Goal: Navigation & Orientation: Find specific page/section

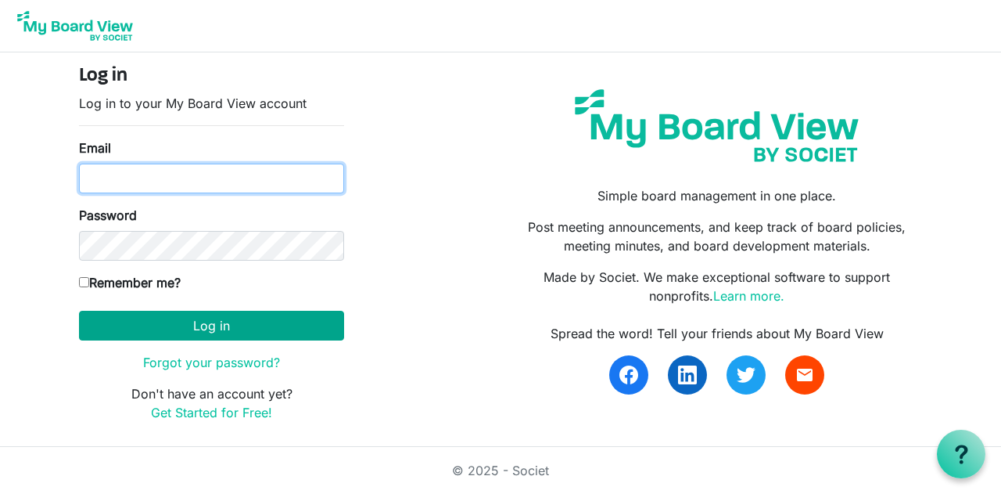
type input "[DOMAIN_NAME][EMAIL_ADDRESS][DOMAIN_NAME]"
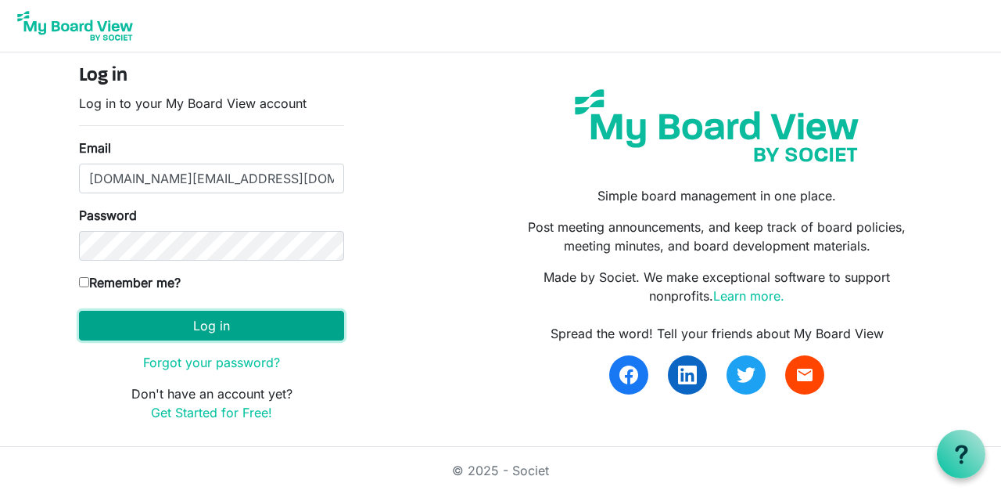
click at [242, 321] on button "Log in" at bounding box center [211, 326] width 265 height 30
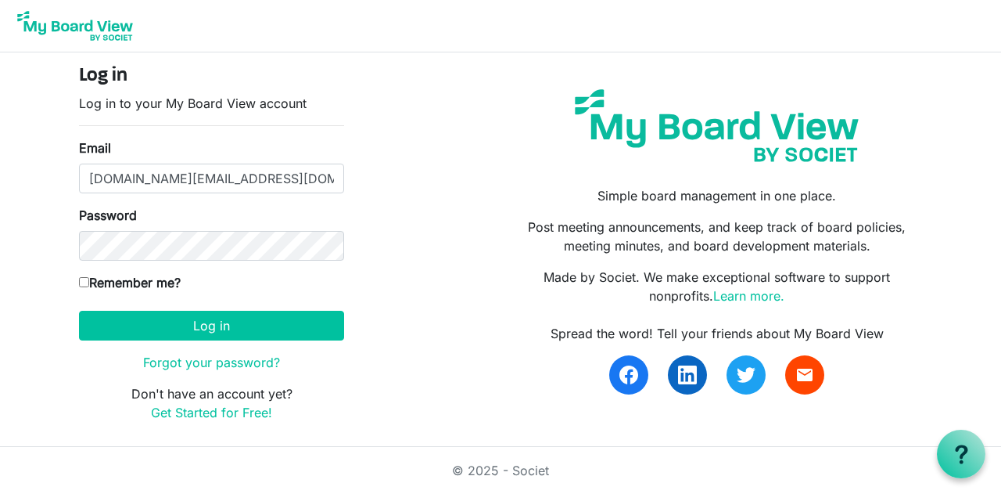
click at [121, 285] on label "Remember me?" at bounding box center [130, 282] width 102 height 19
click at [89, 285] on input "Remember me?" at bounding box center [84, 282] width 10 height 10
checkbox input "true"
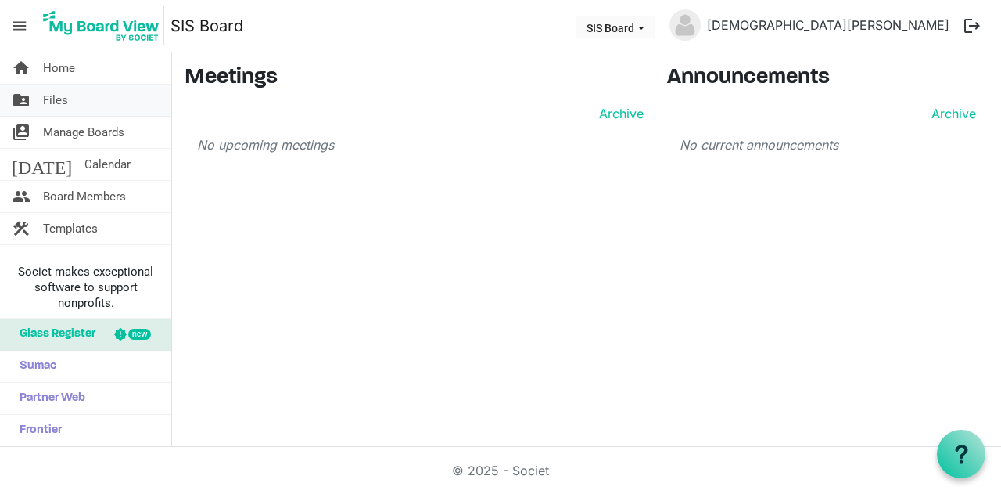
click at [80, 99] on link "folder_shared Files" at bounding box center [85, 99] width 171 height 31
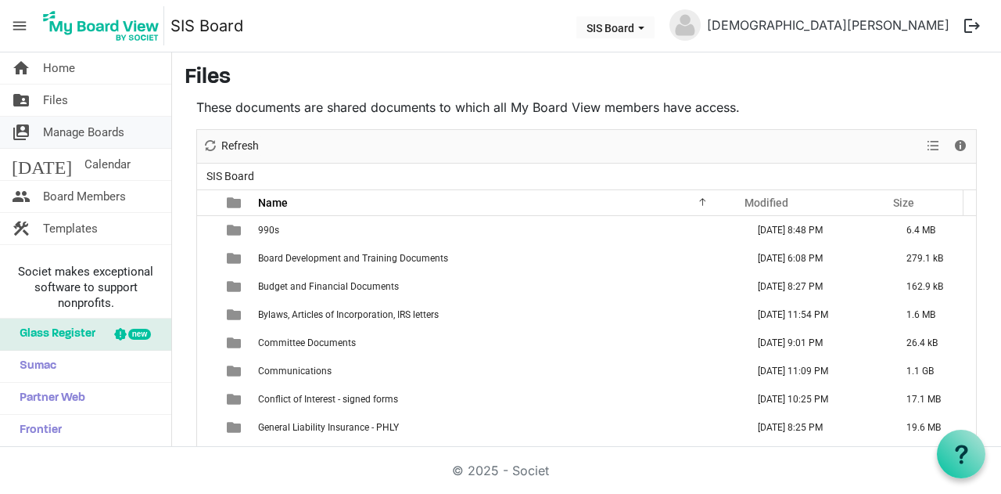
click at [78, 125] on span "Manage Boards" at bounding box center [83, 132] width 81 height 31
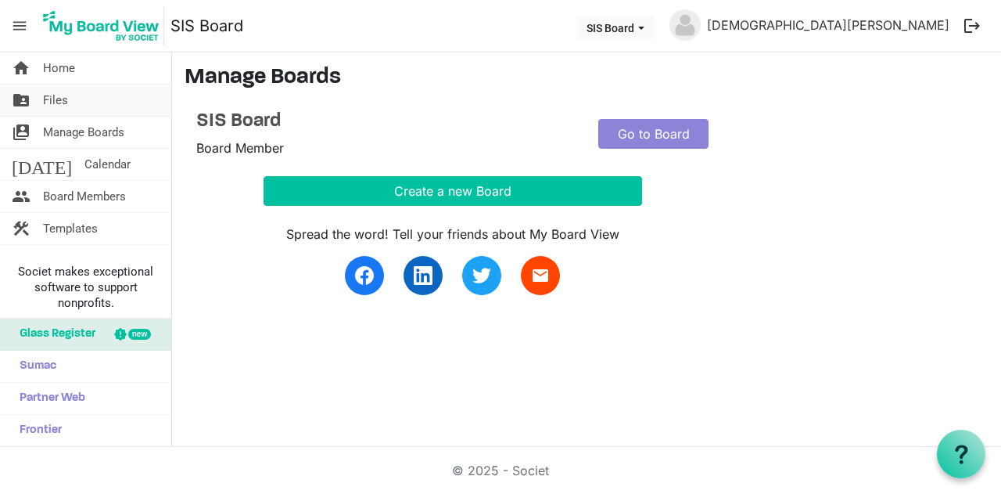
click at [86, 111] on link "folder_shared Files" at bounding box center [85, 99] width 171 height 31
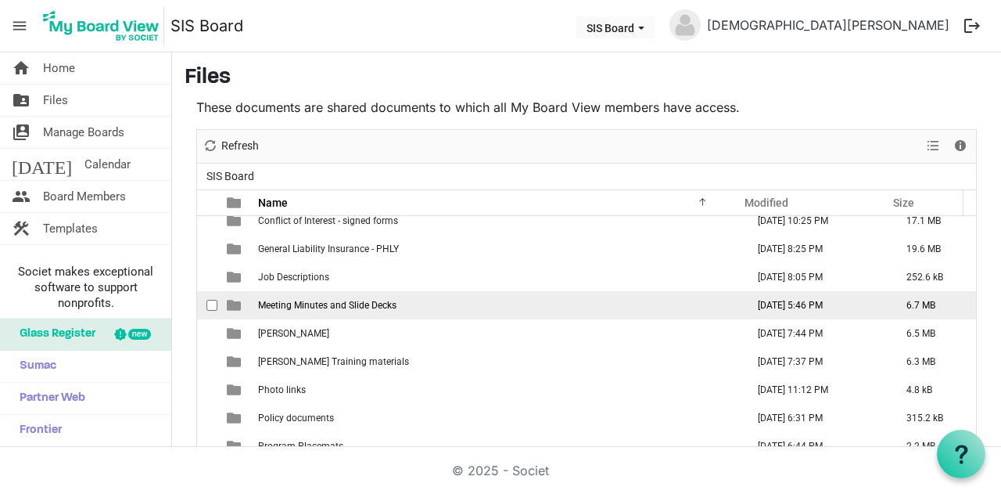
scroll to position [135, 0]
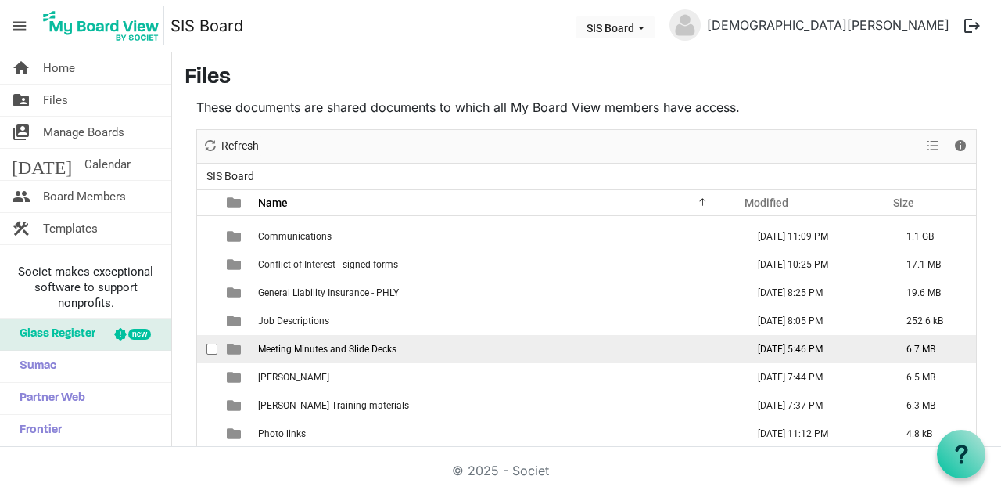
click at [388, 346] on span "Meeting Minutes and Slide Decks" at bounding box center [327, 348] width 138 height 11
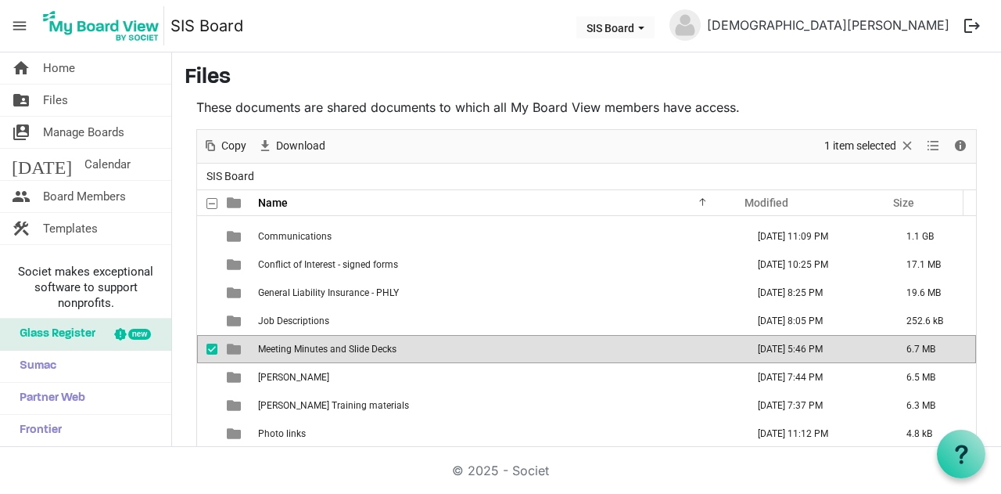
click at [388, 346] on span "Meeting Minutes and Slide Decks" at bounding box center [327, 348] width 138 height 11
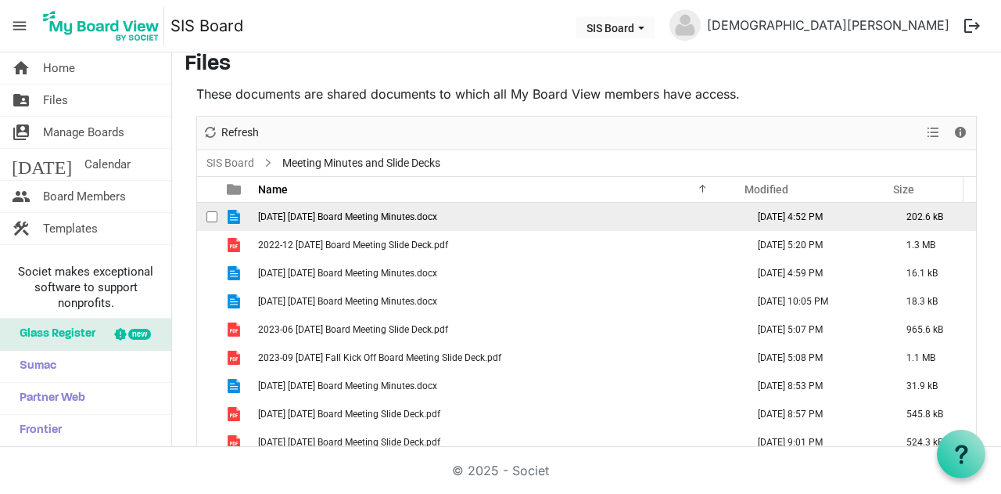
scroll to position [0, 0]
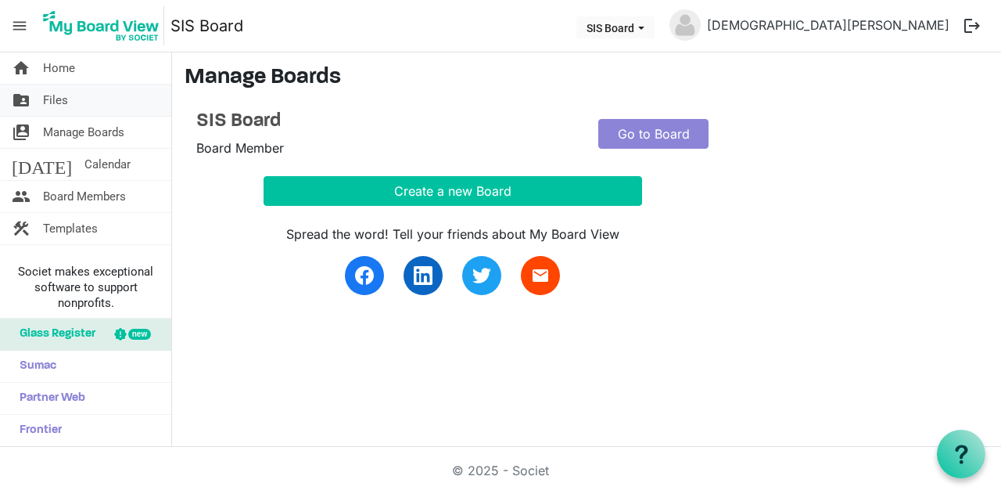
click at [64, 99] on span "Files" at bounding box center [55, 99] width 25 height 31
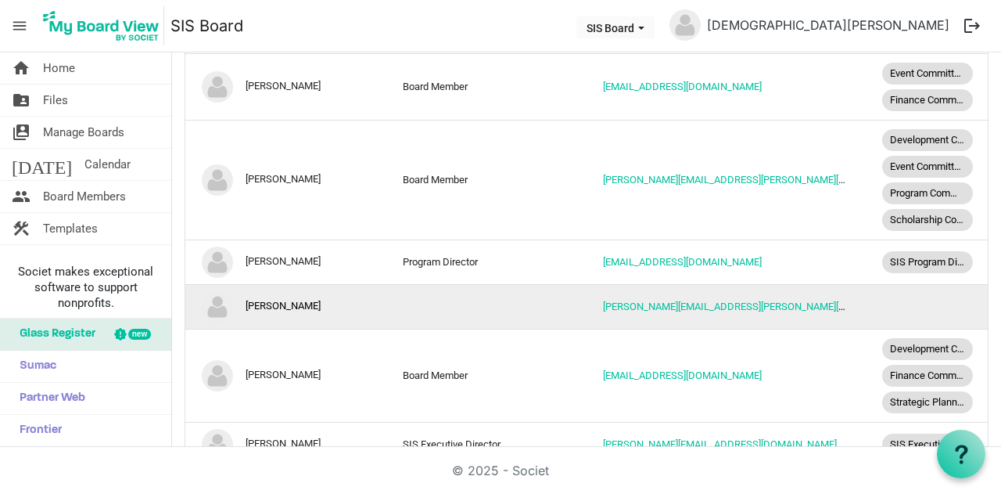
scroll to position [313, 0]
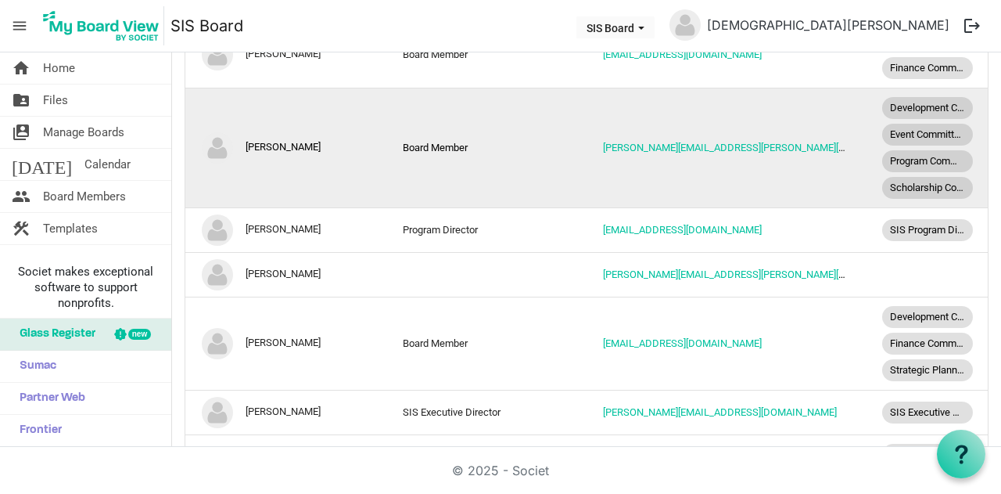
click at [312, 142] on td "[PERSON_NAME]" at bounding box center [285, 148] width 201 height 120
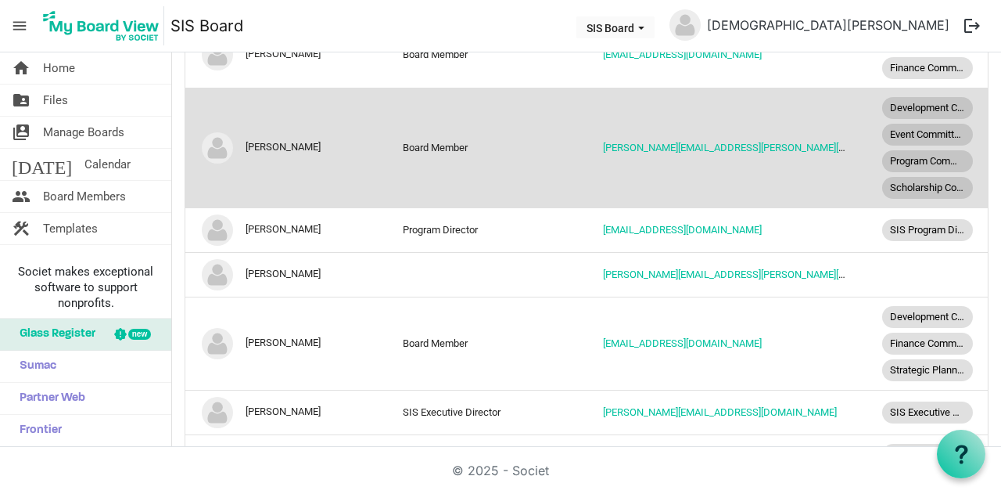
click at [826, 128] on td "[PERSON_NAME][EMAIL_ADDRESS][PERSON_NAME][DOMAIN_NAME]" at bounding box center [727, 148] width 281 height 120
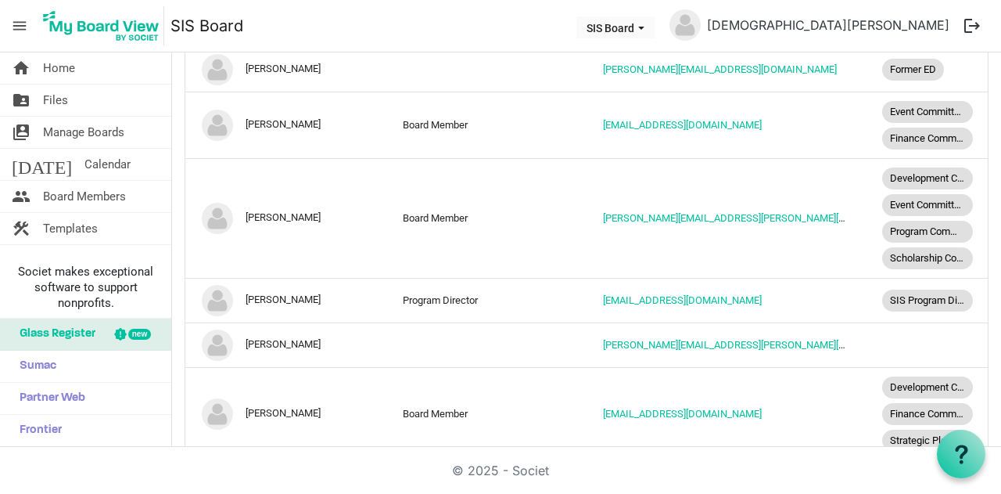
scroll to position [224, 0]
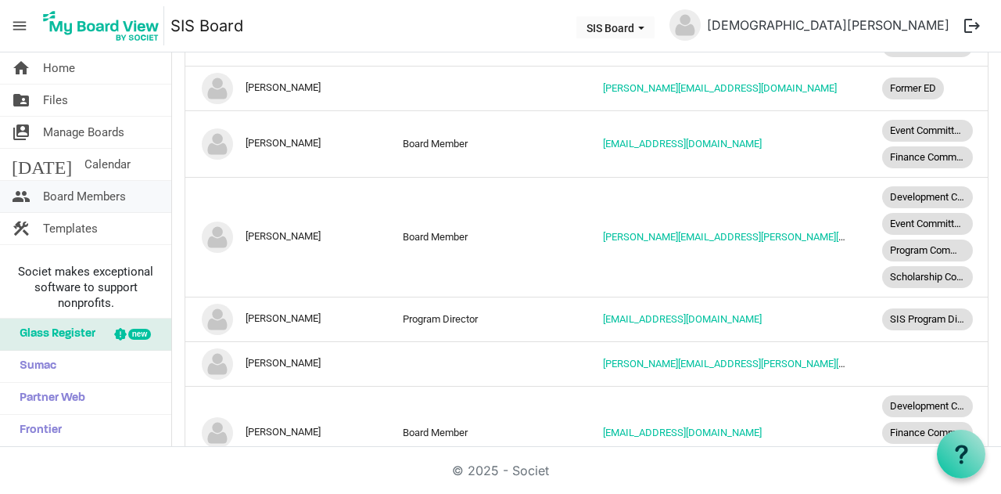
click at [84, 189] on span "Board Members" at bounding box center [84, 196] width 83 height 31
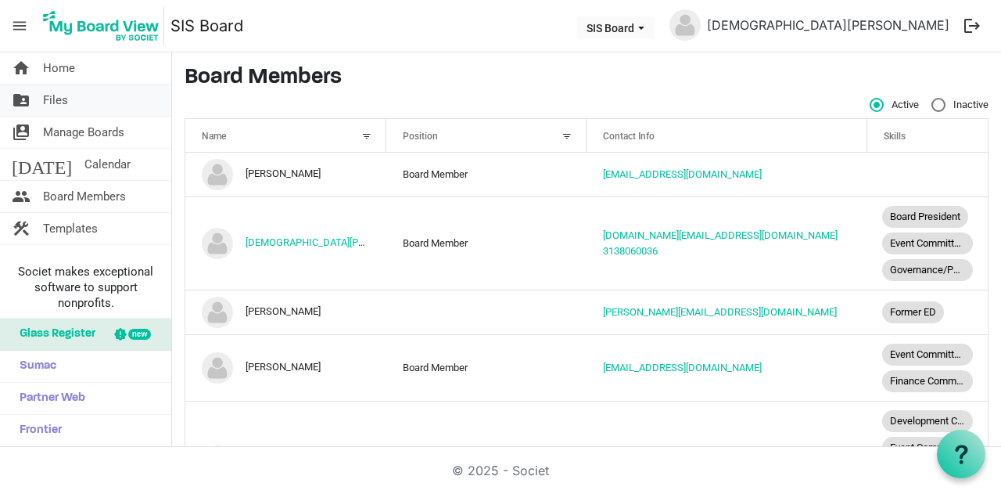
click at [67, 104] on link "folder_shared Files" at bounding box center [85, 99] width 171 height 31
